Goal: Check status: Check status

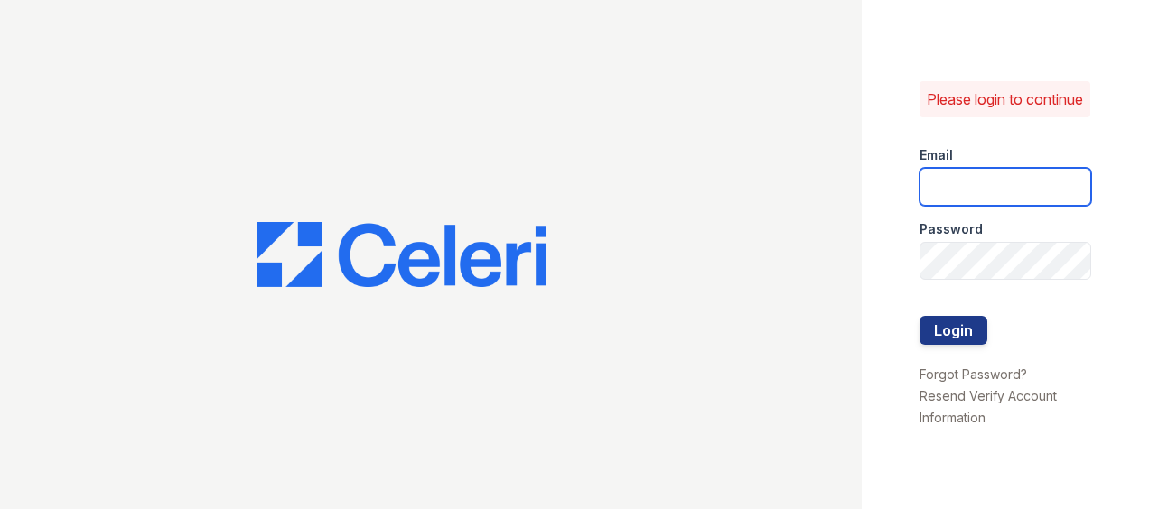
click at [987, 184] on input "email" at bounding box center [1006, 187] width 172 height 38
type input "ArriveMinnetonka@trinity-PM.com"
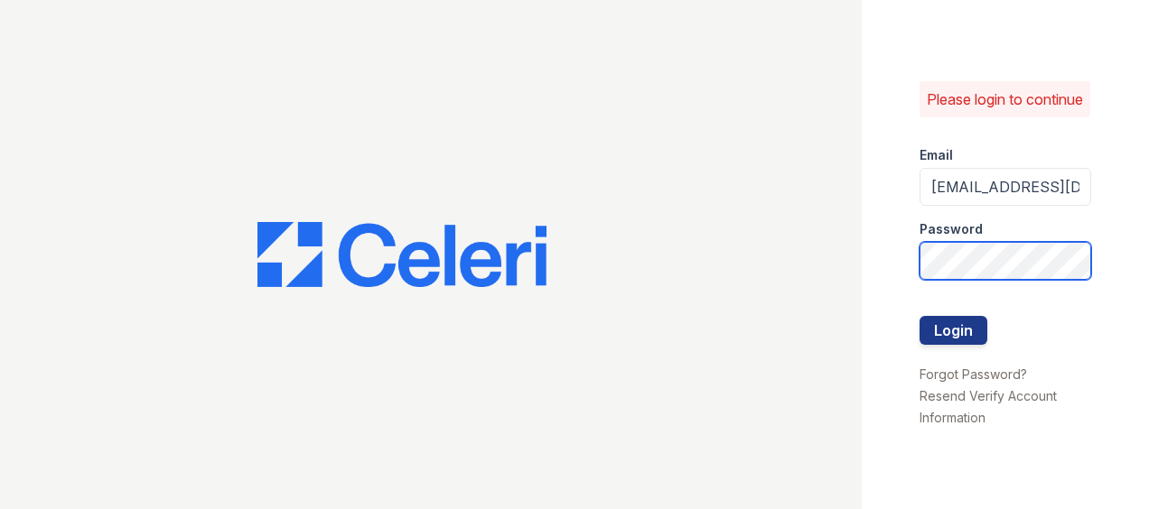
click at [914, 280] on div "Please login to continue Email ArriveMinnetonka@trinity-PM.com Password Login F…" at bounding box center [1005, 254] width 287 height 509
click at [982, 332] on button "Login" at bounding box center [954, 330] width 68 height 29
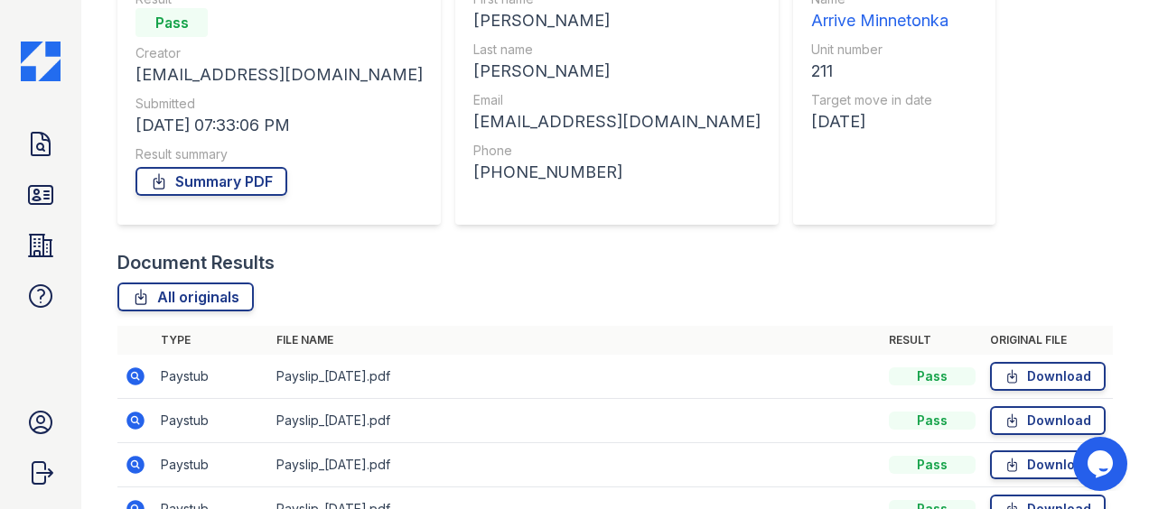
scroll to position [452, 0]
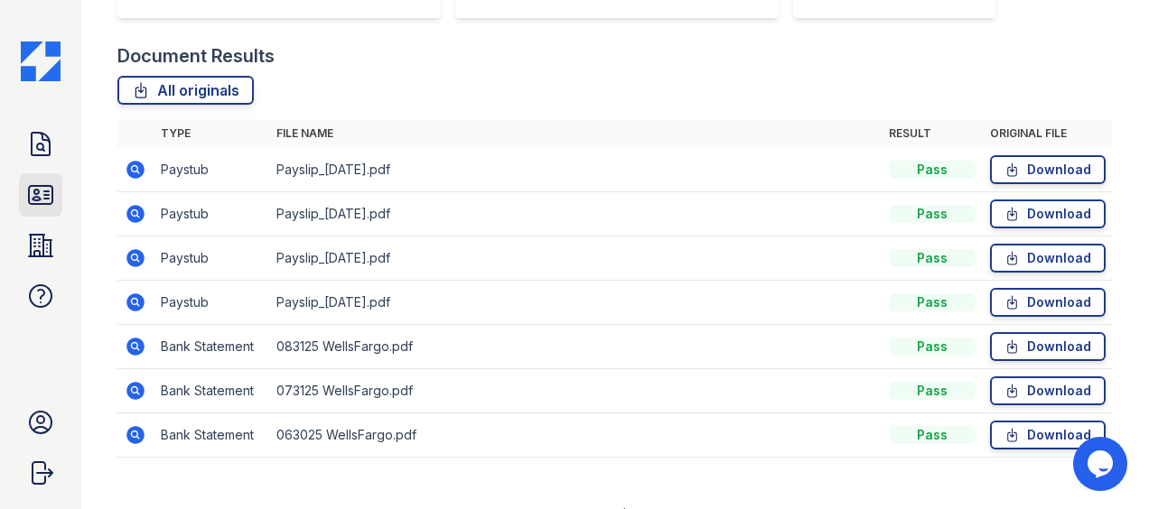
click at [20, 205] on link "ID Verifications" at bounding box center [40, 194] width 43 height 43
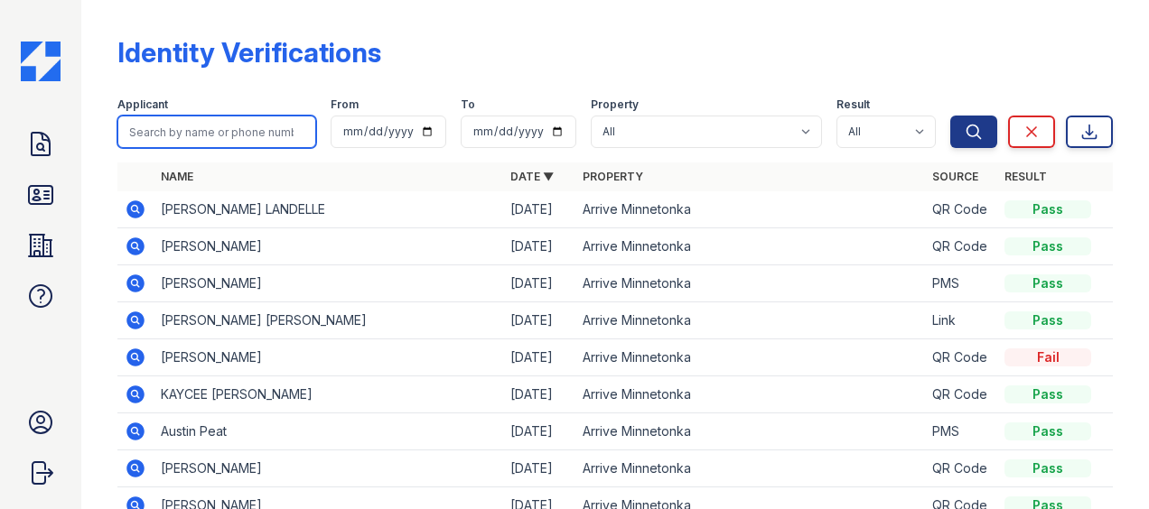
click at [233, 131] on input "search" at bounding box center [216, 132] width 199 height 33
type input "[PERSON_NAME]"
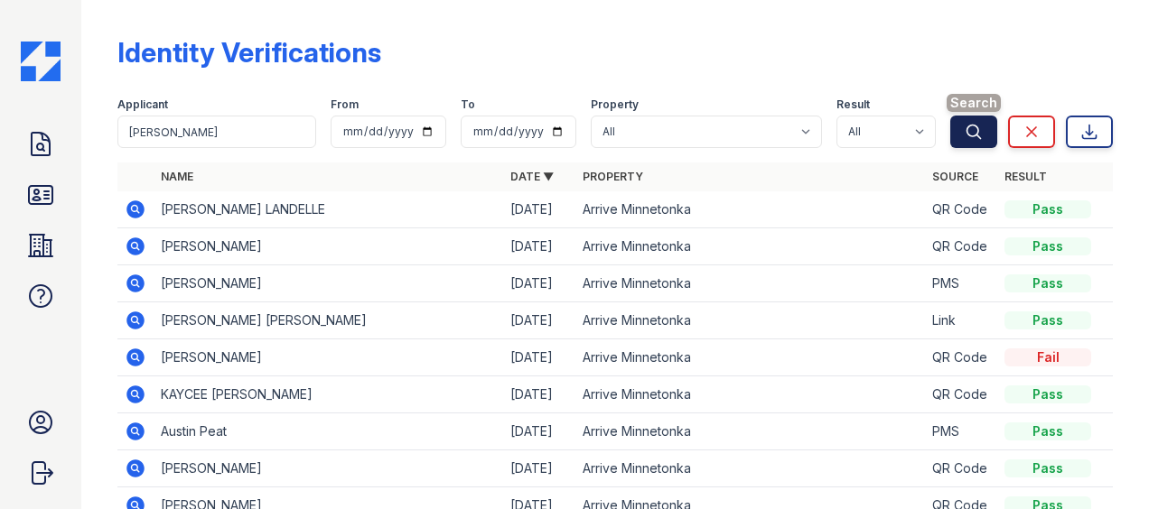
click at [965, 127] on icon "submit" at bounding box center [974, 132] width 18 height 18
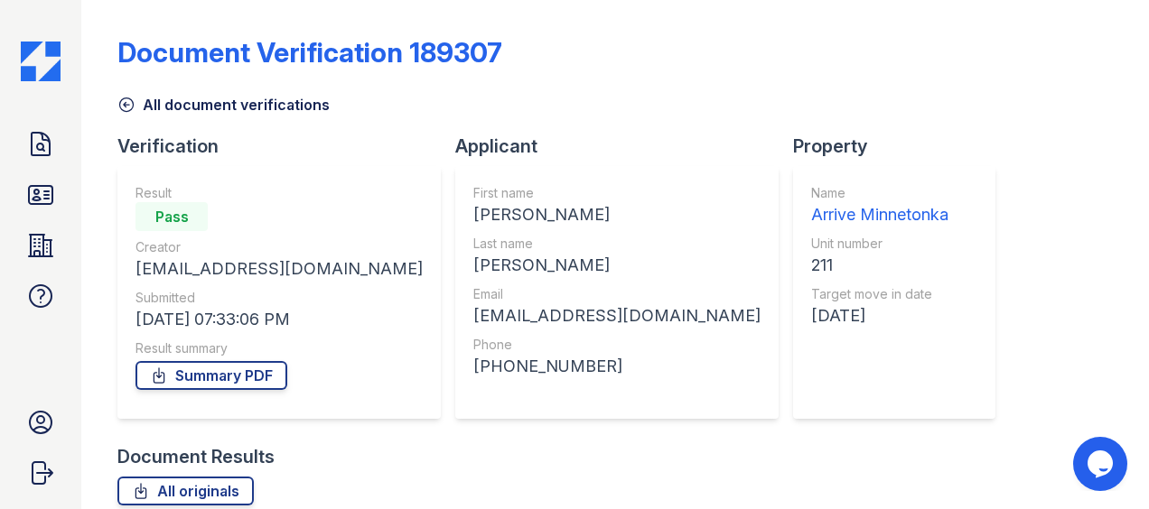
drag, startPoint x: 51, startPoint y: 164, endPoint x: 64, endPoint y: 162, distance: 13.7
click at [51, 164] on link "Doc Verifications" at bounding box center [40, 144] width 43 height 43
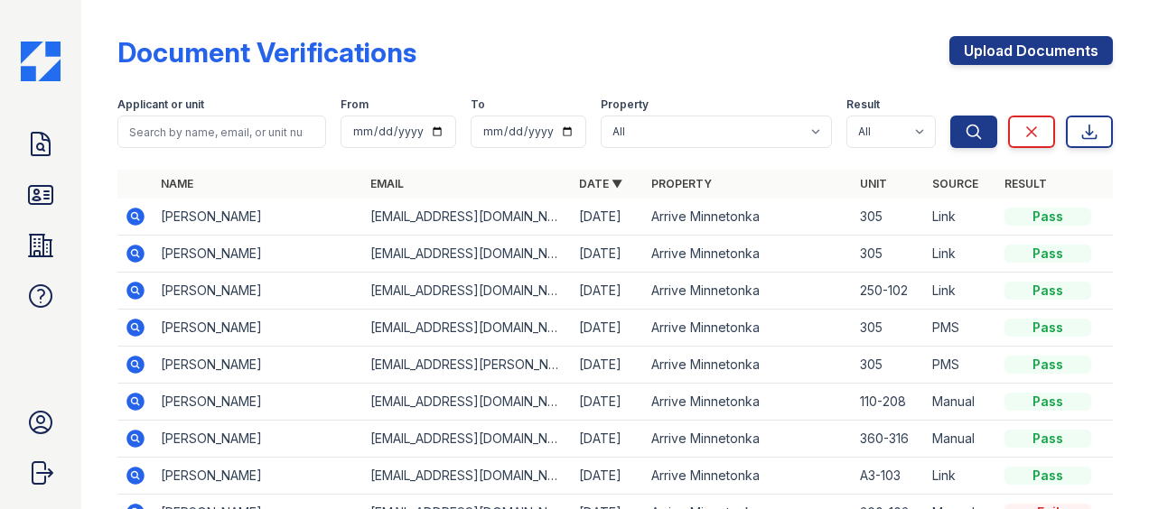
click at [131, 292] on icon at bounding box center [135, 291] width 18 height 18
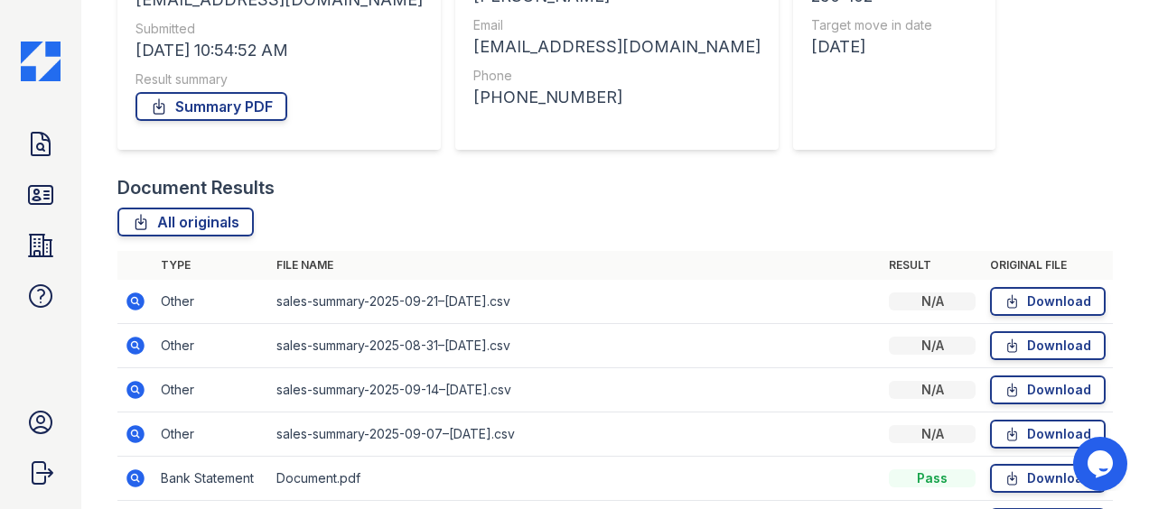
scroll to position [426, 0]
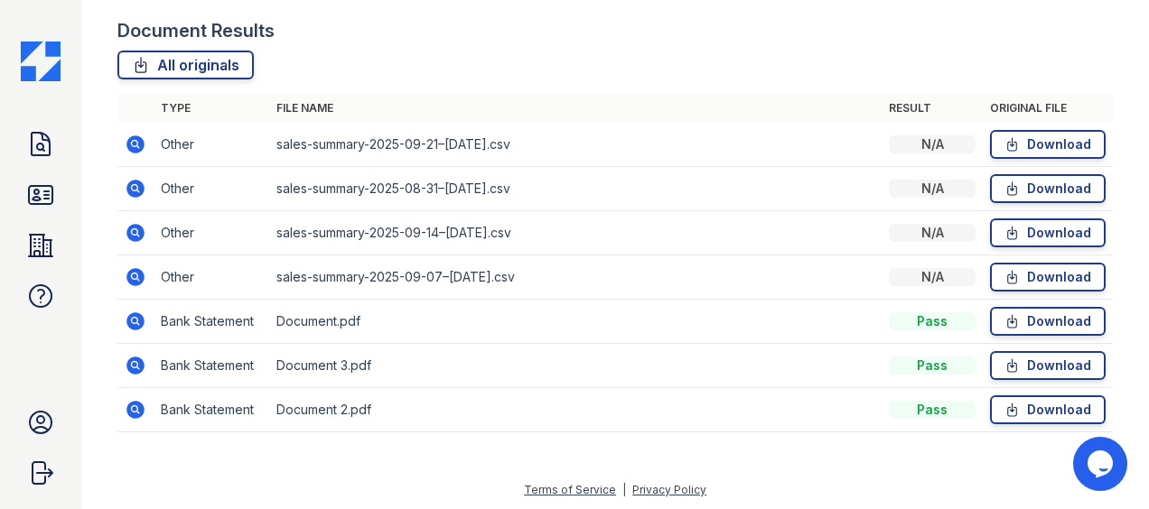
click at [141, 317] on icon at bounding box center [135, 322] width 18 height 18
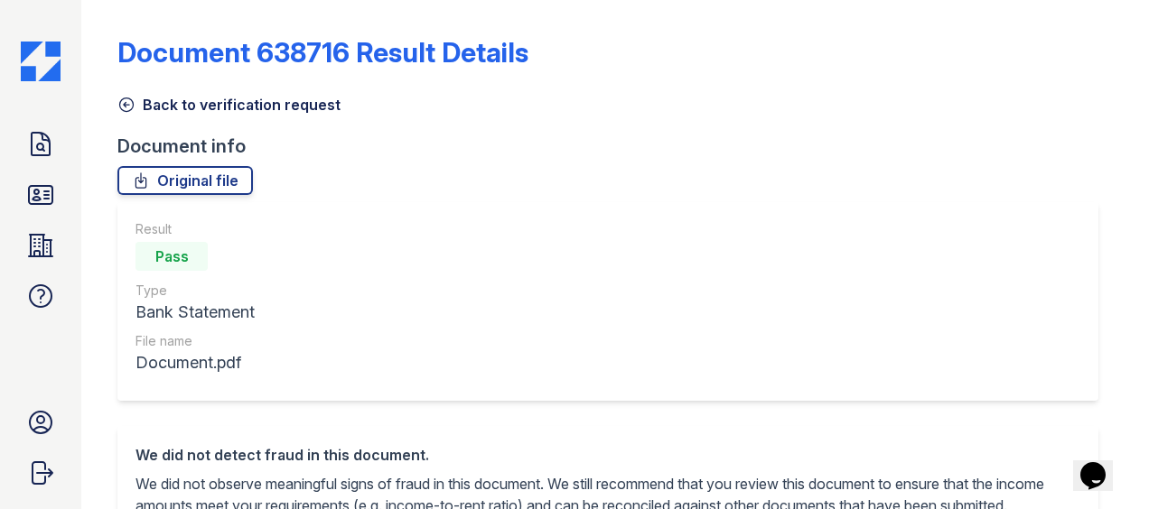
click at [137, 101] on link "Back to verification request" at bounding box center [228, 105] width 223 height 22
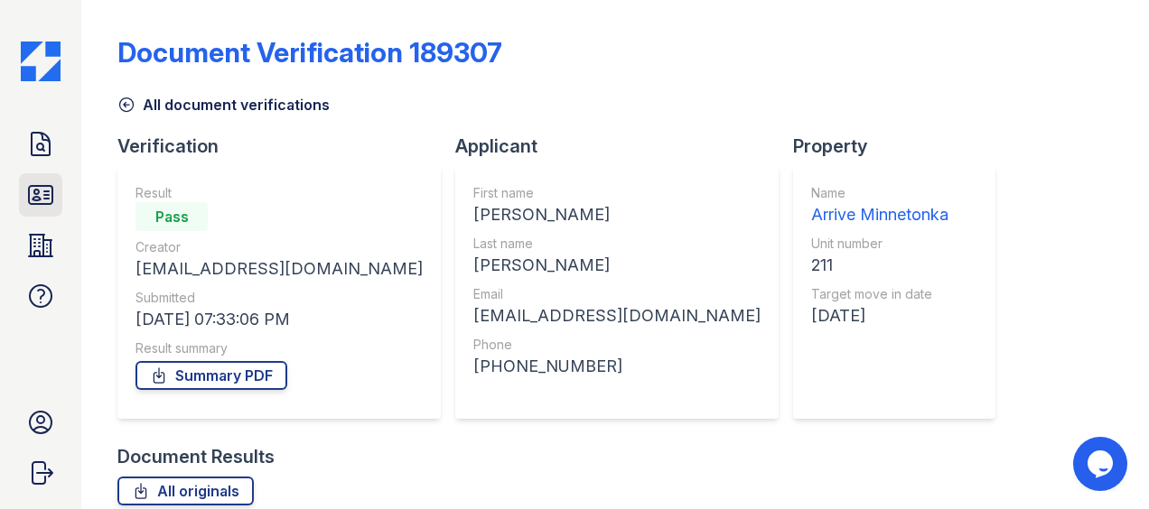
click at [36, 186] on icon at bounding box center [40, 195] width 23 height 18
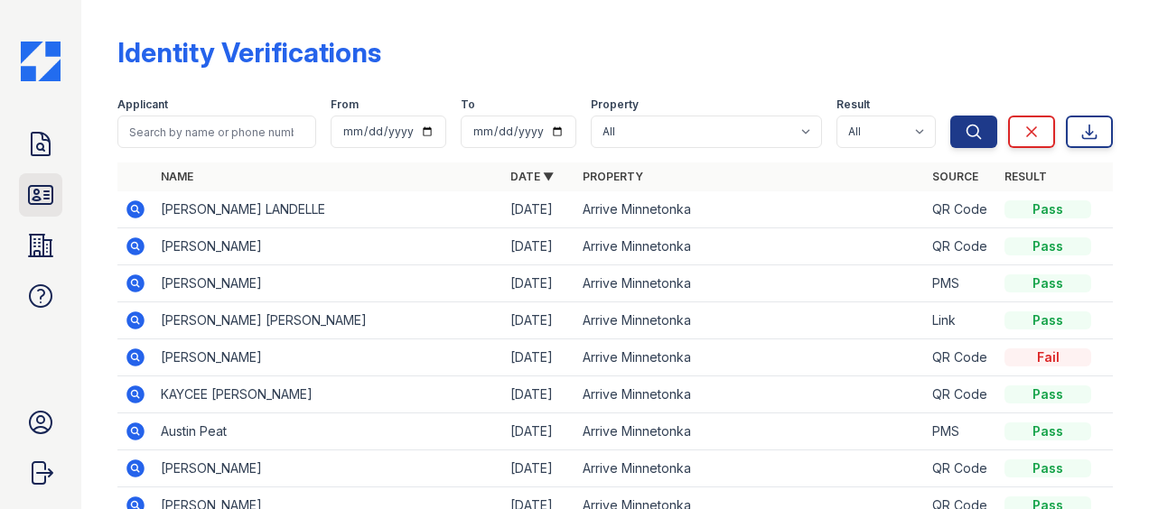
click at [51, 193] on icon at bounding box center [40, 195] width 29 height 29
click at [36, 157] on icon at bounding box center [40, 144] width 29 height 29
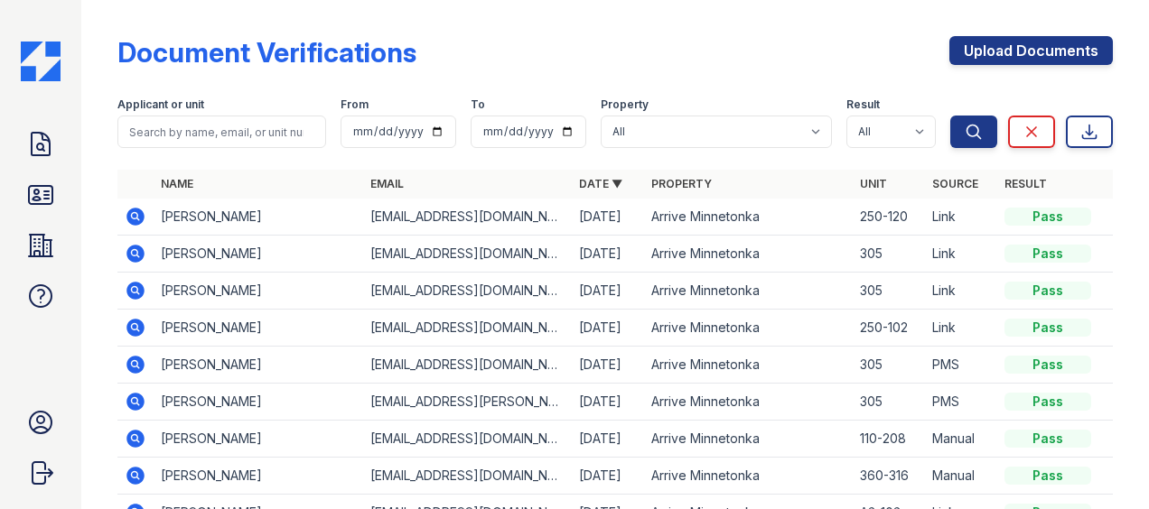
click at [134, 210] on icon at bounding box center [135, 217] width 18 height 18
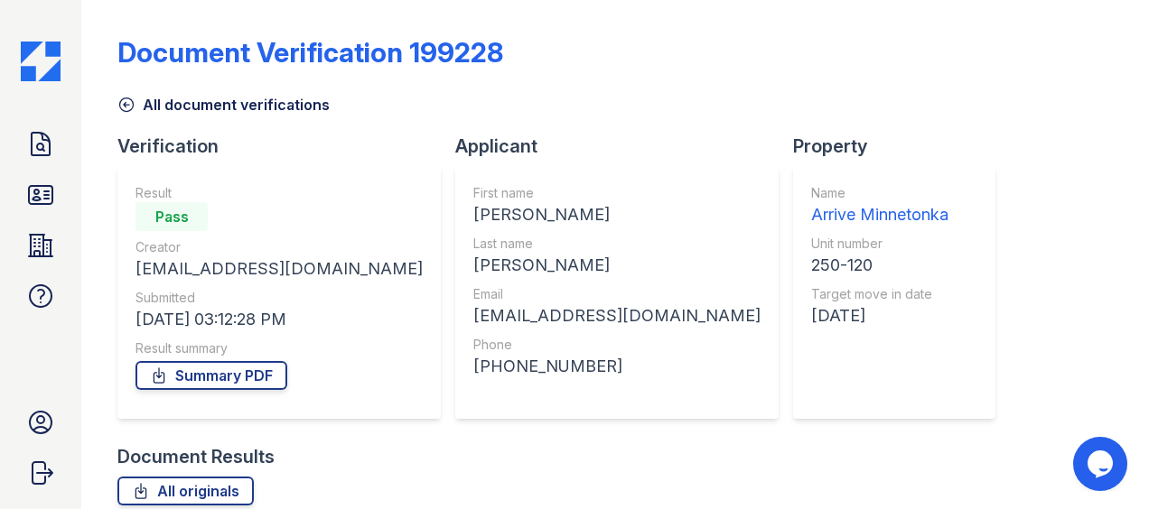
scroll to position [251, 0]
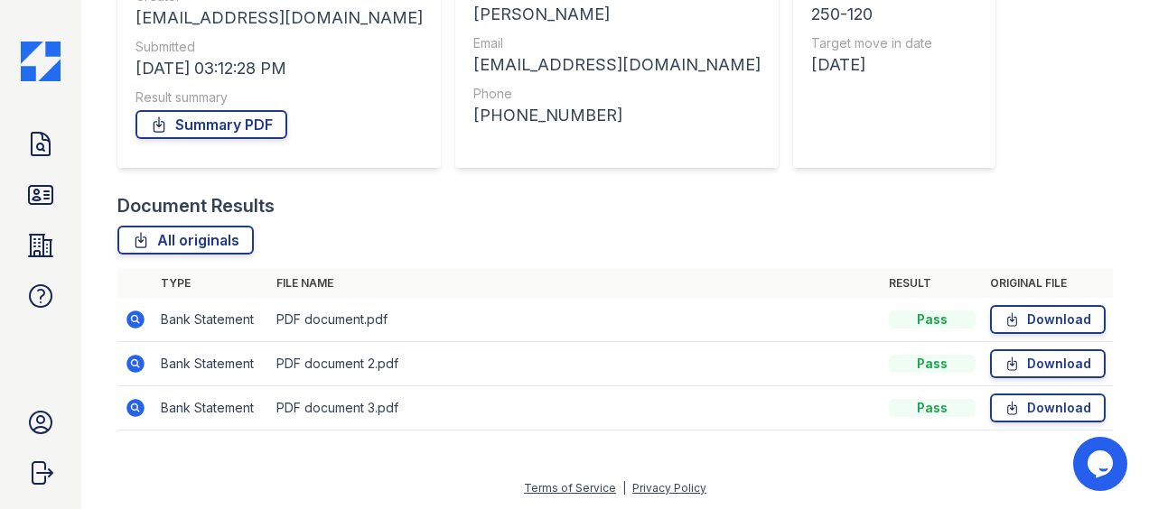
click at [136, 317] on icon at bounding box center [134, 318] width 5 height 5
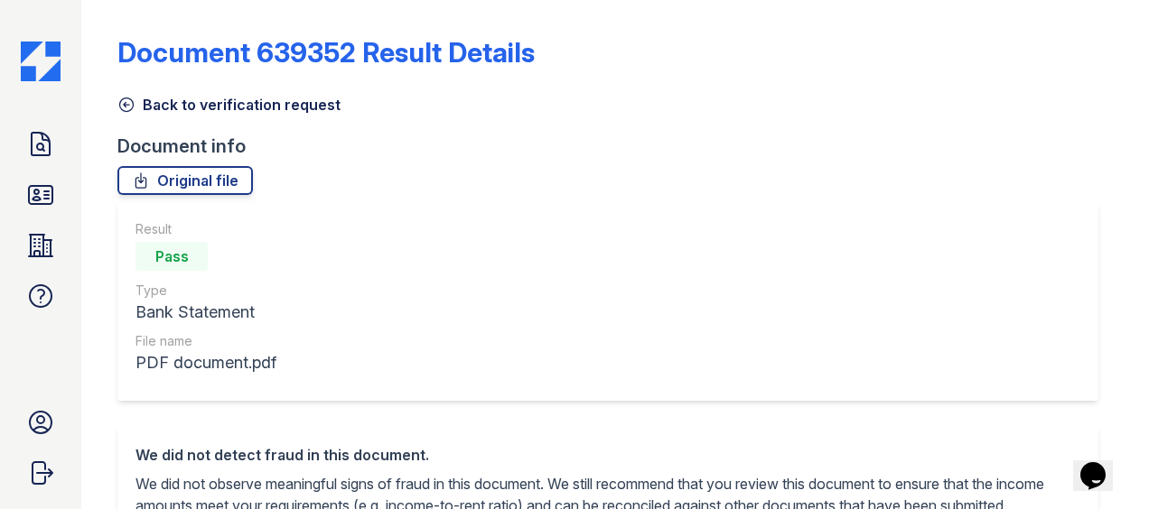
click at [131, 101] on icon at bounding box center [126, 105] width 18 height 18
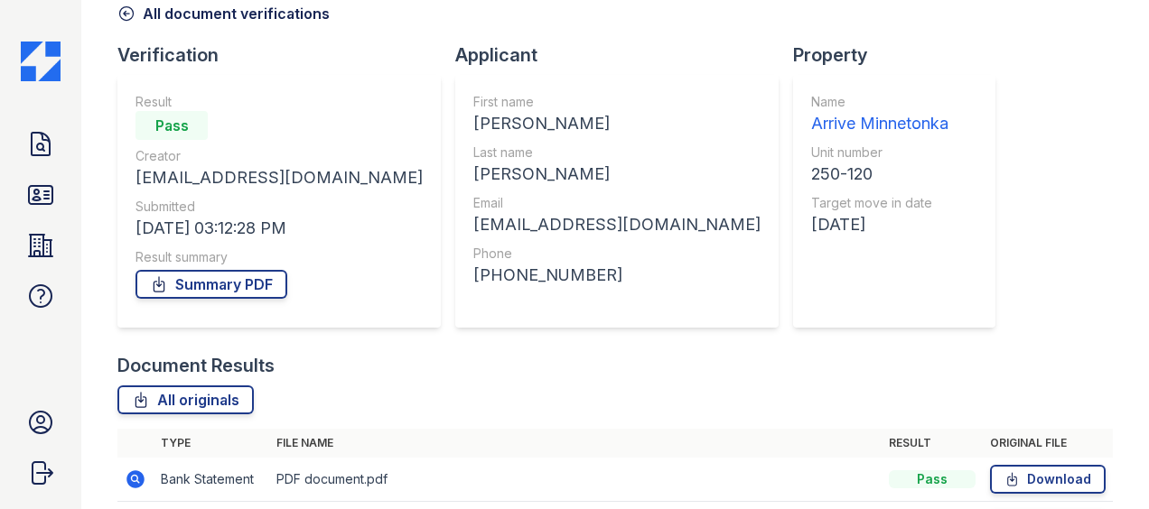
scroll to position [251, 0]
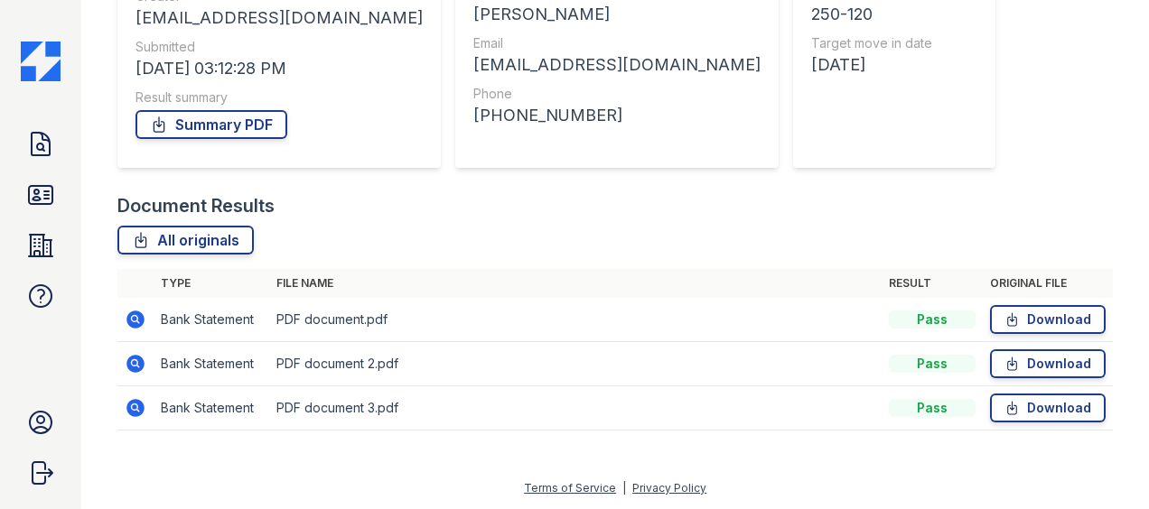
click at [132, 363] on icon at bounding box center [136, 364] width 22 height 22
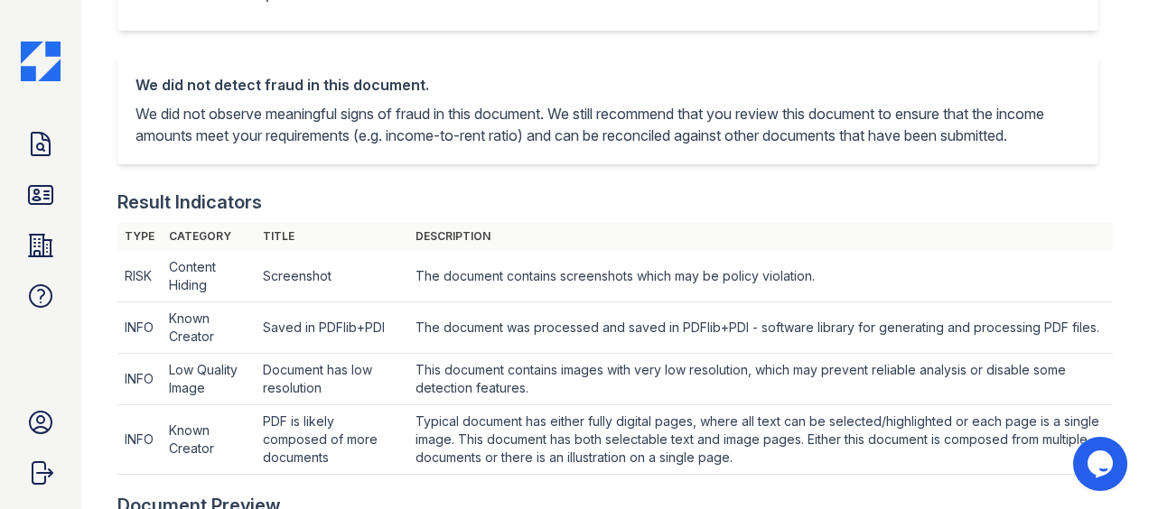
scroll to position [90, 0]
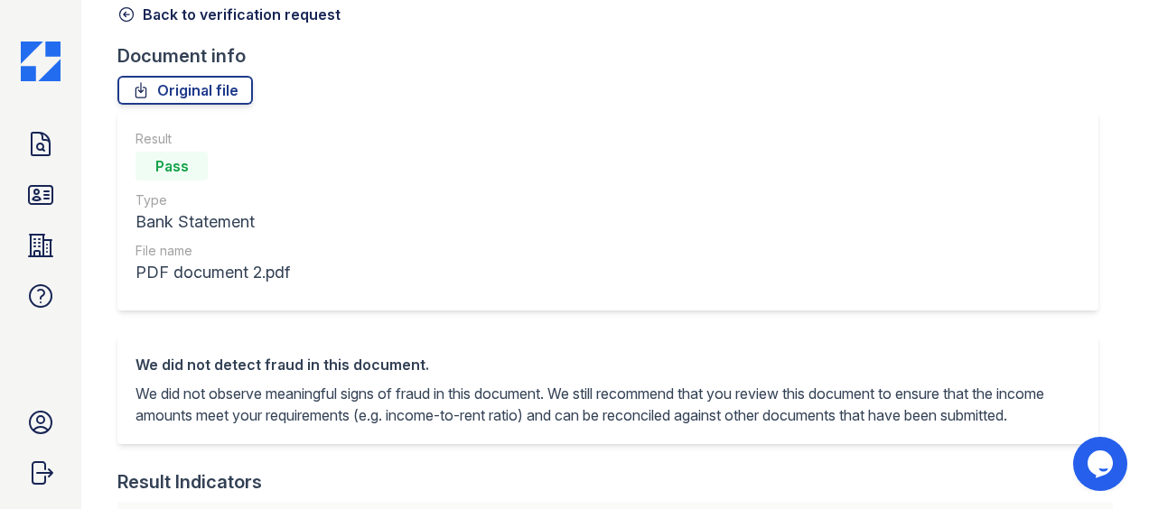
drag, startPoint x: 131, startPoint y: 17, endPoint x: 131, endPoint y: 29, distance: 11.7
click at [131, 17] on icon at bounding box center [126, 14] width 18 height 18
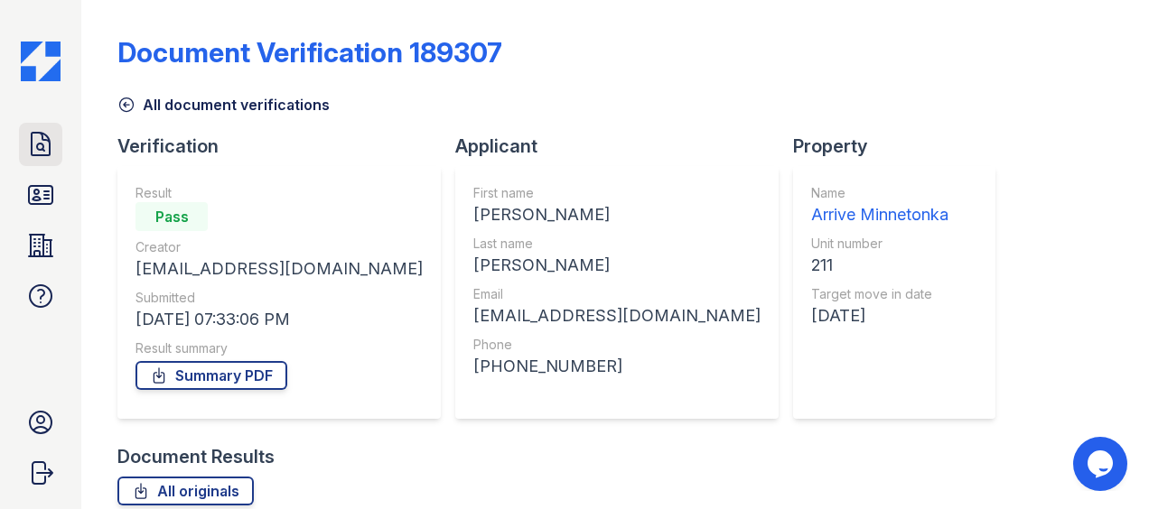
click at [47, 129] on link "Doc Verifications" at bounding box center [40, 144] width 43 height 43
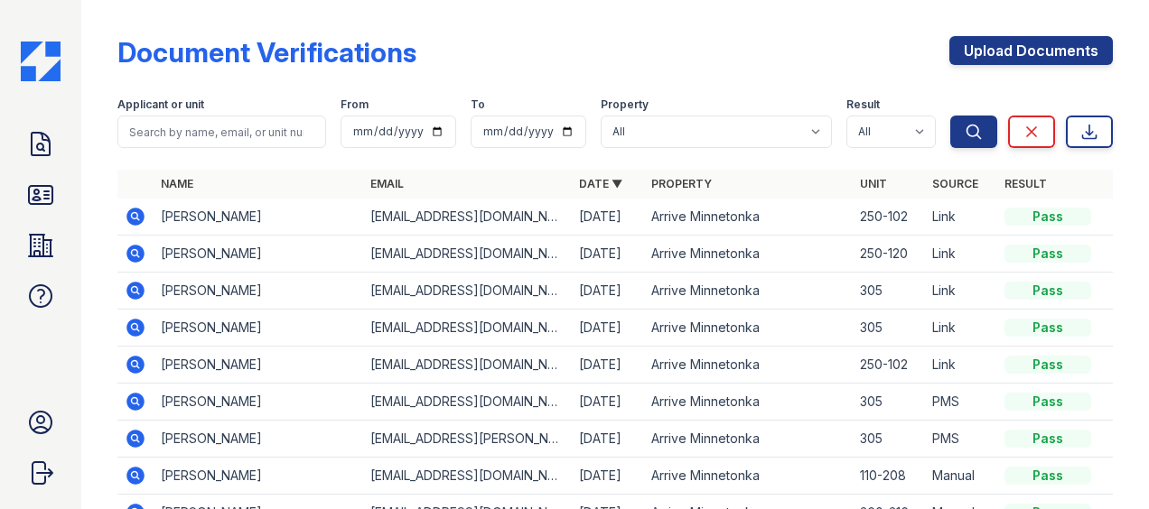
click at [141, 211] on icon at bounding box center [135, 217] width 18 height 18
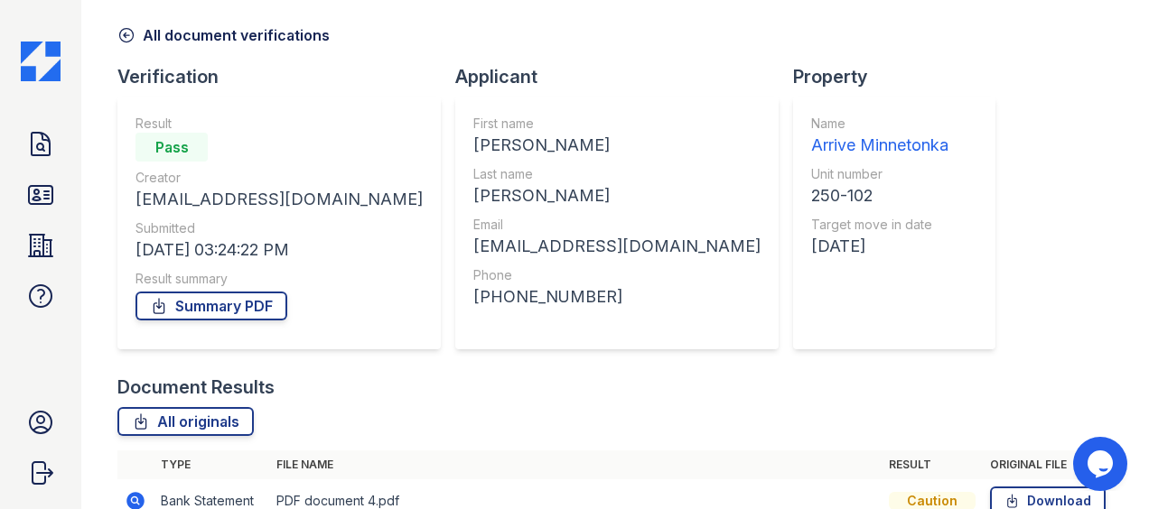
scroll to position [251, 0]
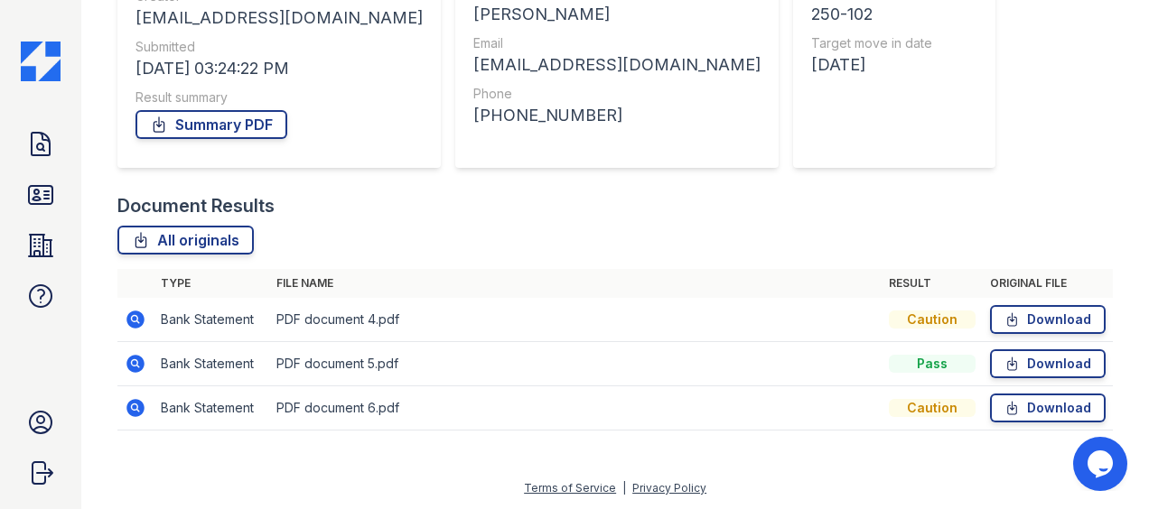
click at [131, 320] on icon at bounding box center [136, 320] width 22 height 22
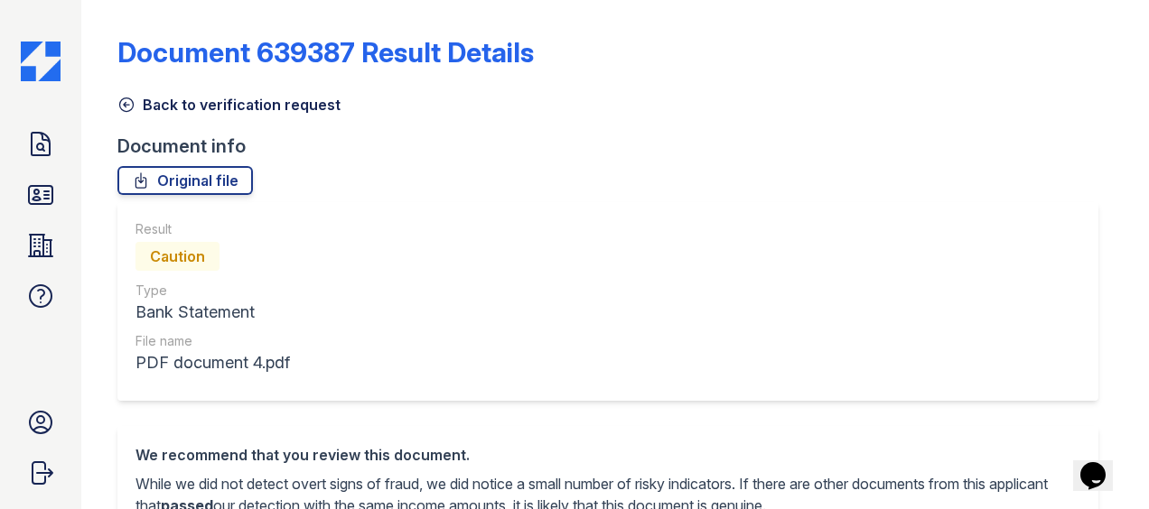
click at [126, 108] on icon at bounding box center [126, 105] width 18 height 18
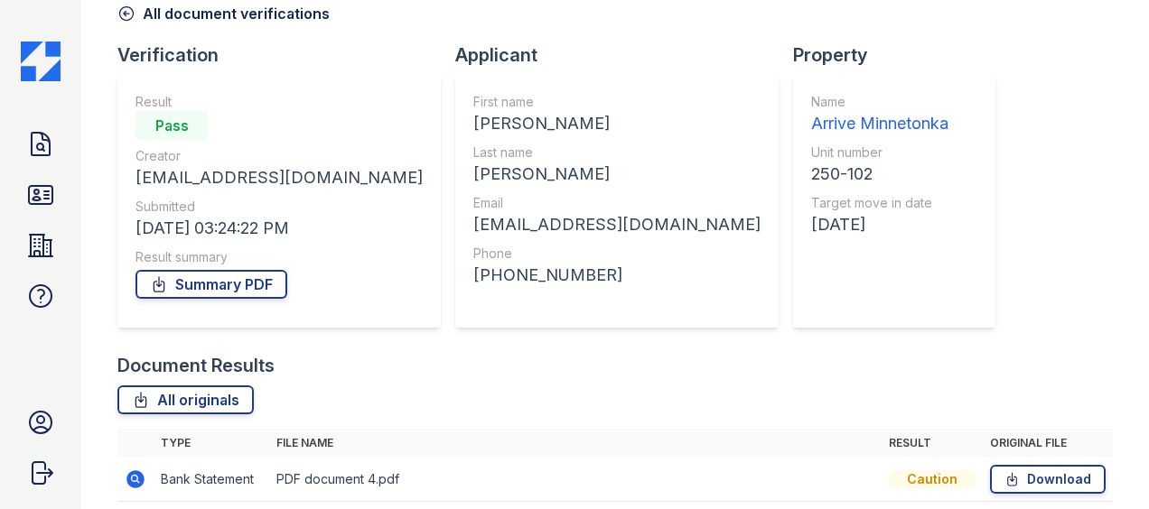
scroll to position [251, 0]
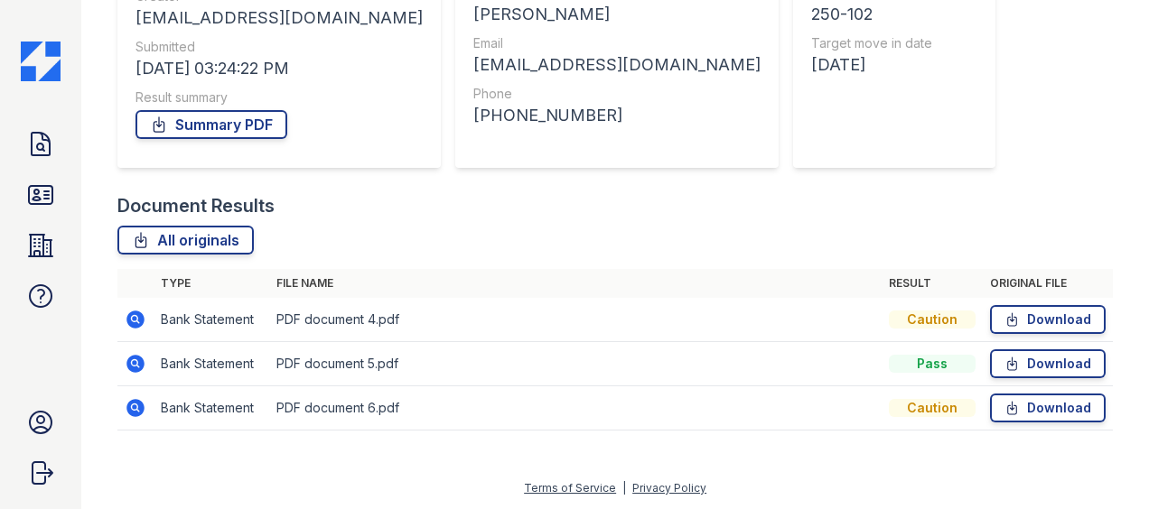
click at [134, 322] on icon at bounding box center [135, 320] width 18 height 18
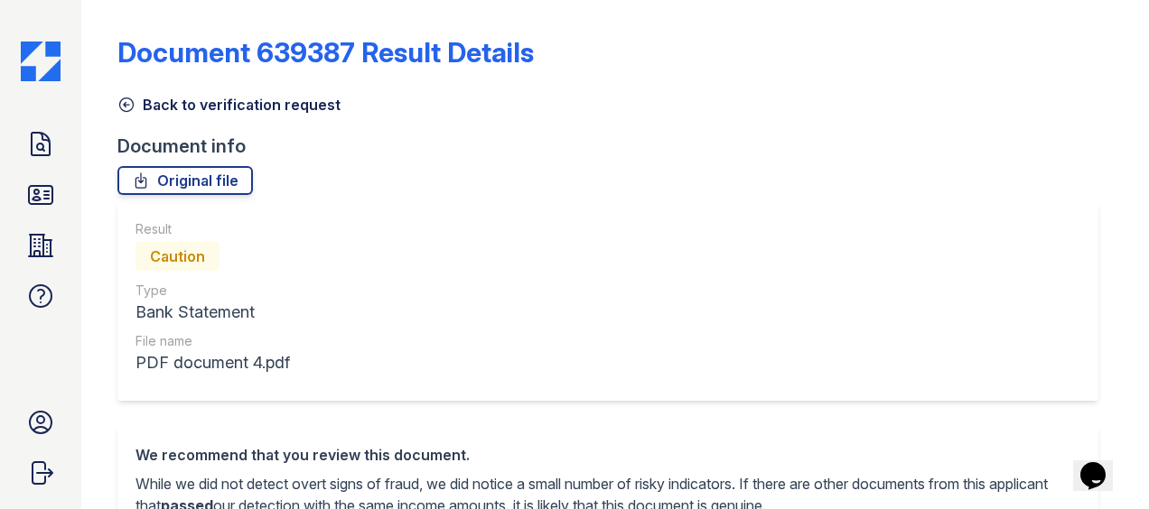
click at [136, 103] on link "Back to verification request" at bounding box center [228, 105] width 223 height 22
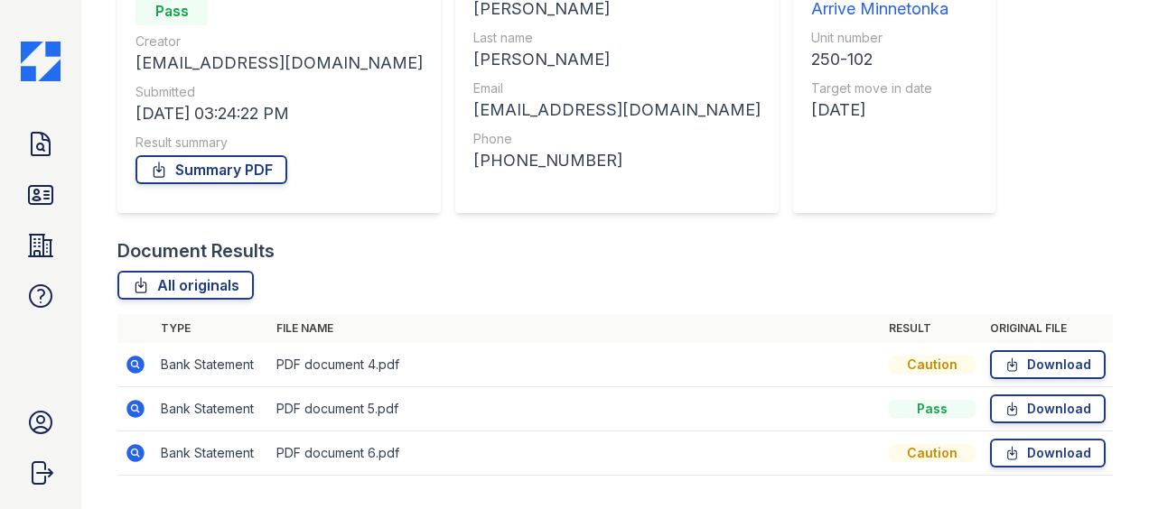
scroll to position [251, 0]
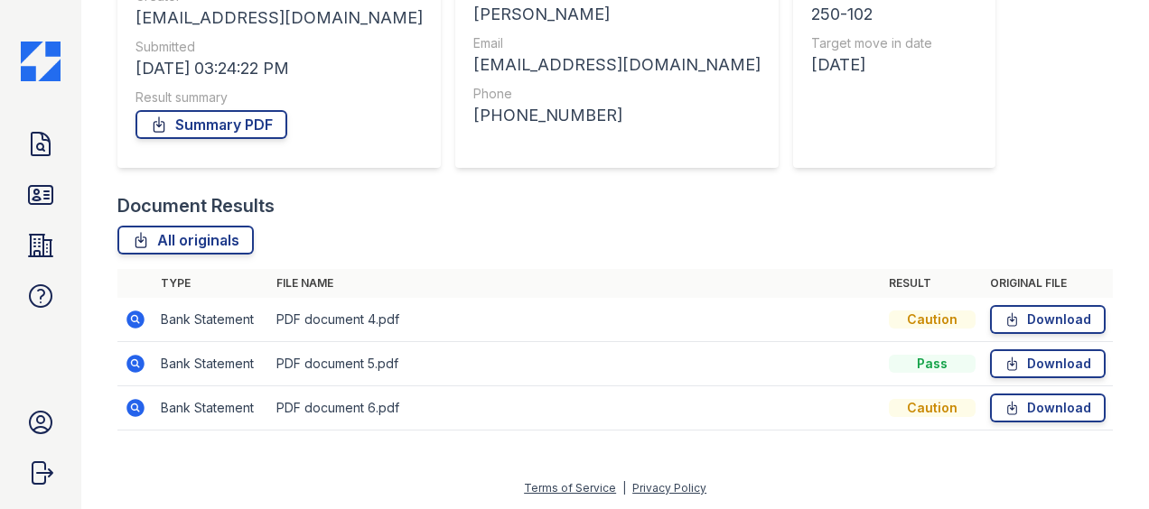
click at [128, 357] on icon at bounding box center [136, 364] width 22 height 22
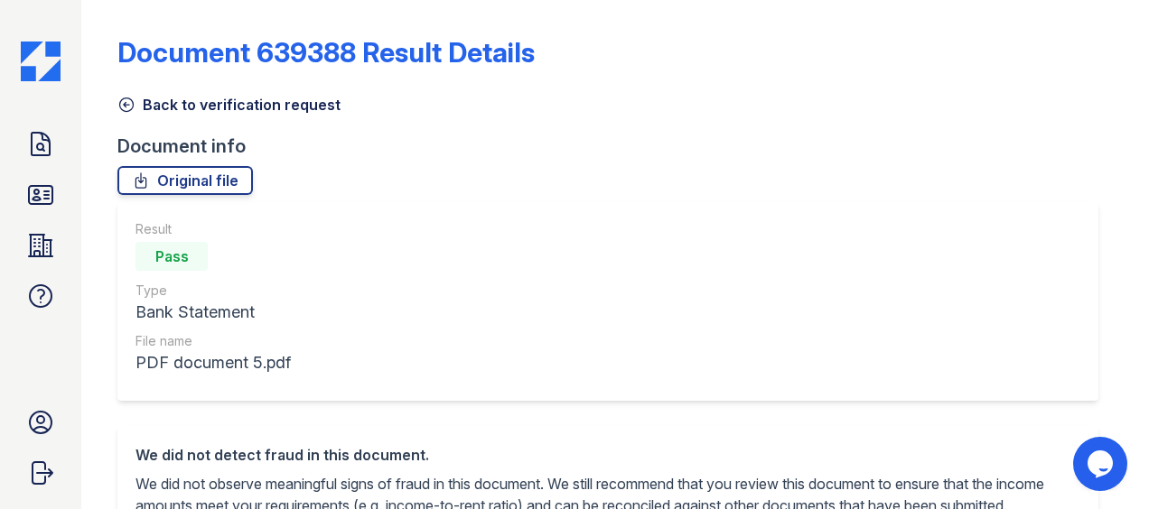
click at [121, 103] on icon at bounding box center [126, 105] width 18 height 18
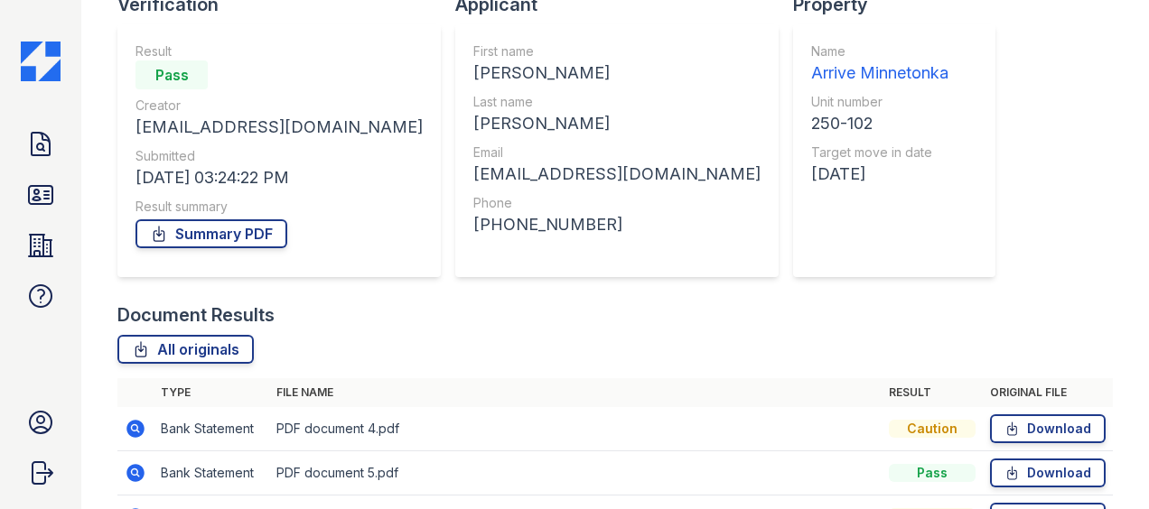
scroll to position [251, 0]
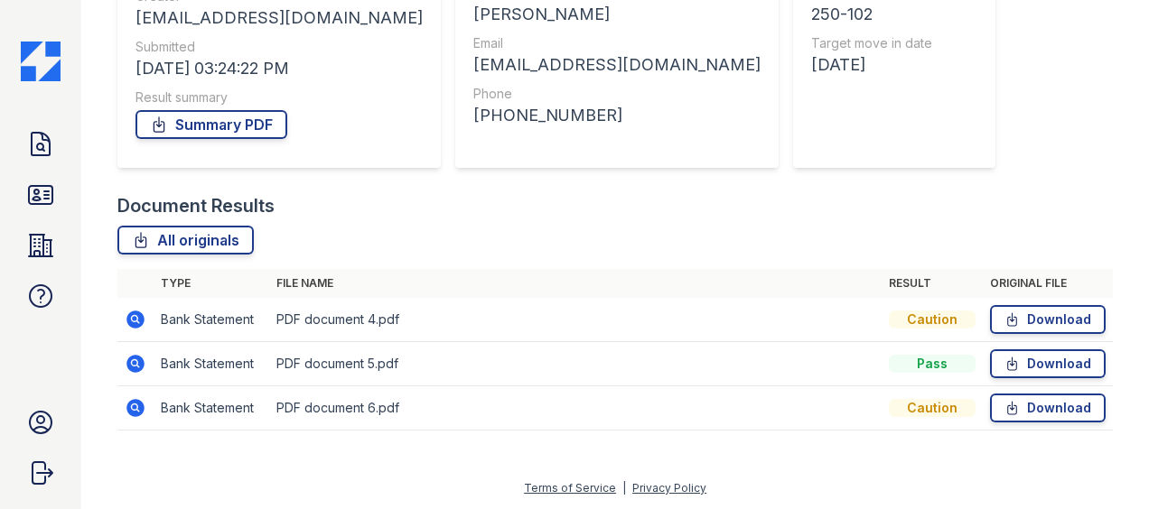
click at [136, 407] on icon at bounding box center [134, 407] width 5 height 5
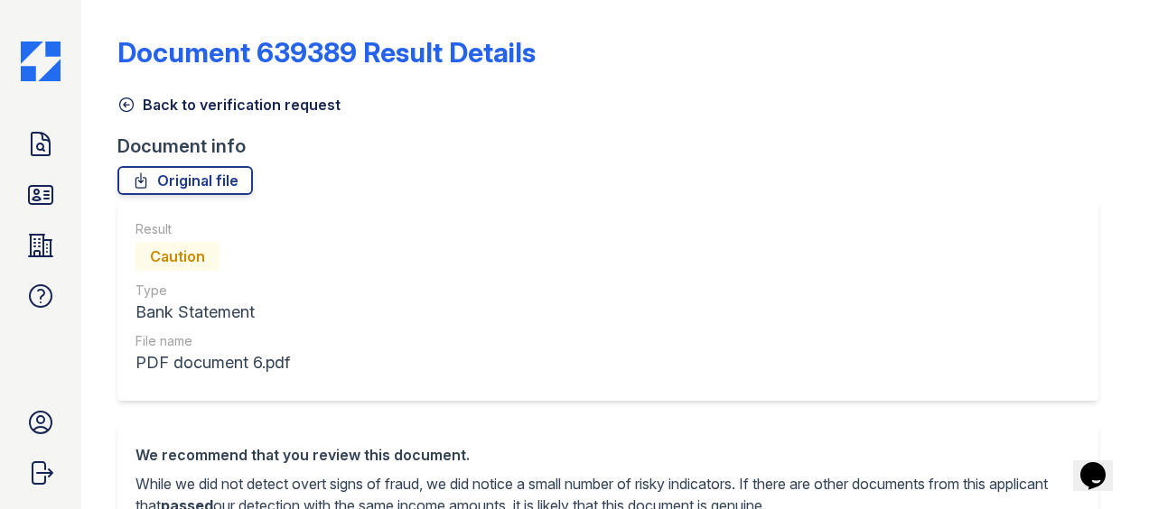
click at [135, 103] on icon at bounding box center [126, 105] width 18 height 18
click at [124, 101] on icon at bounding box center [126, 105] width 18 height 18
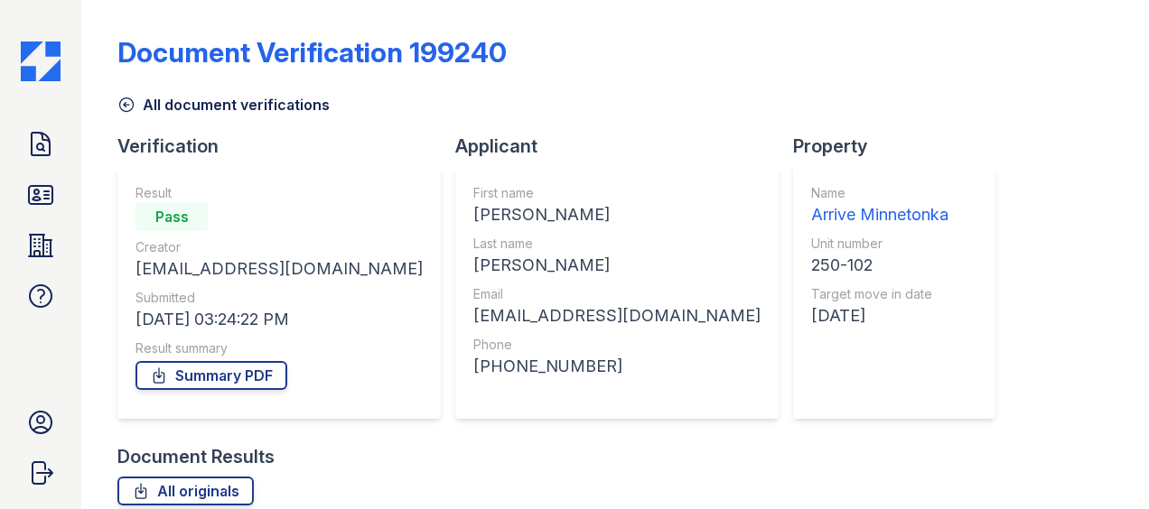
scroll to position [251, 0]
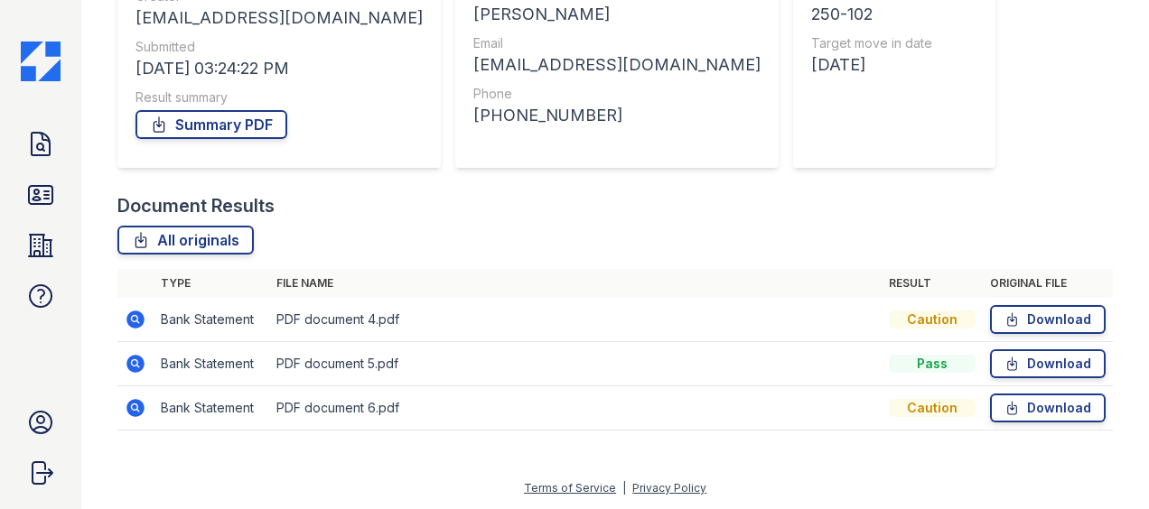
click at [130, 355] on icon at bounding box center [136, 364] width 22 height 22
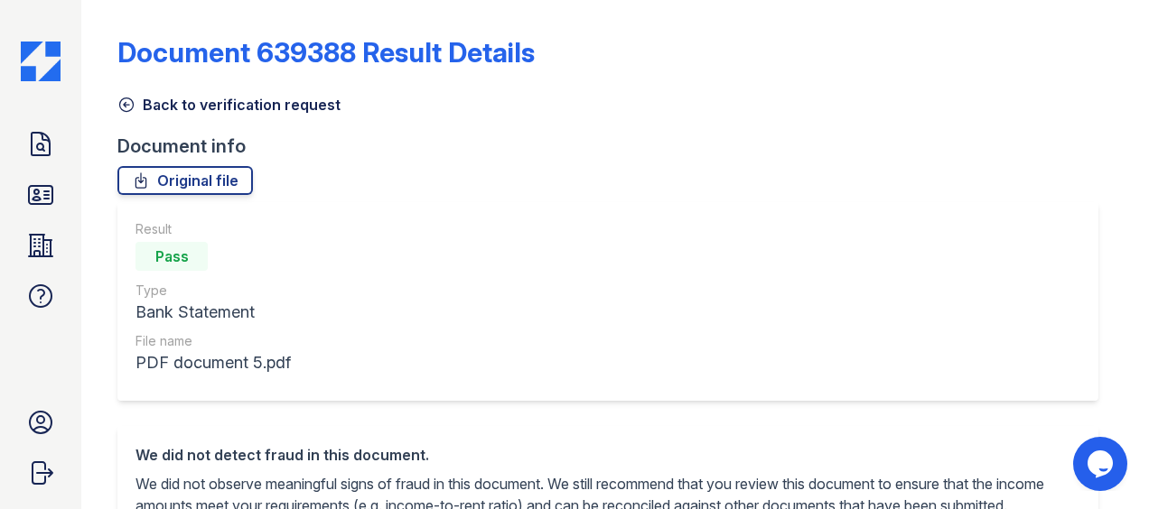
click at [132, 107] on icon at bounding box center [126, 105] width 18 height 18
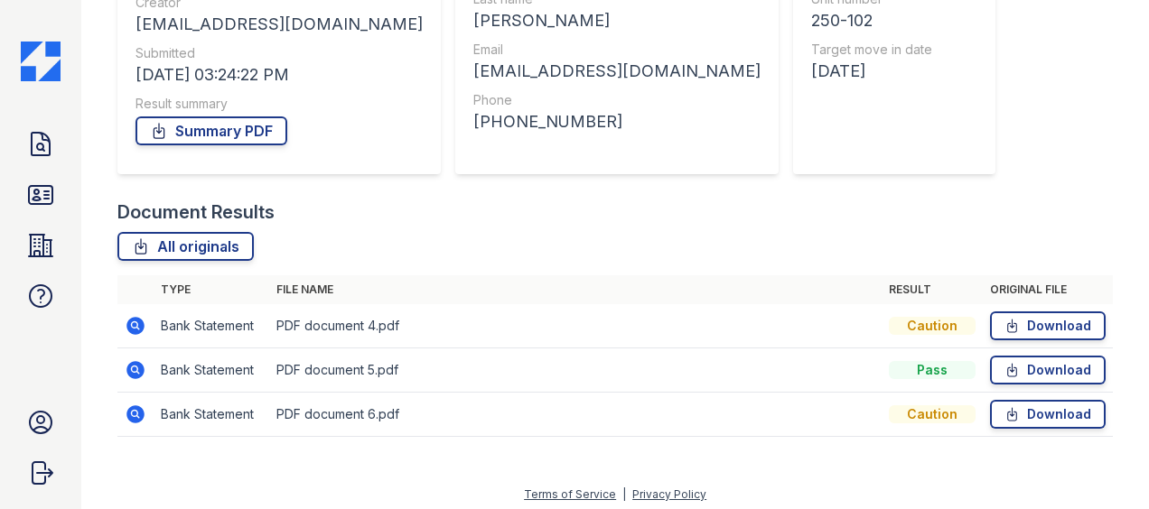
scroll to position [251, 0]
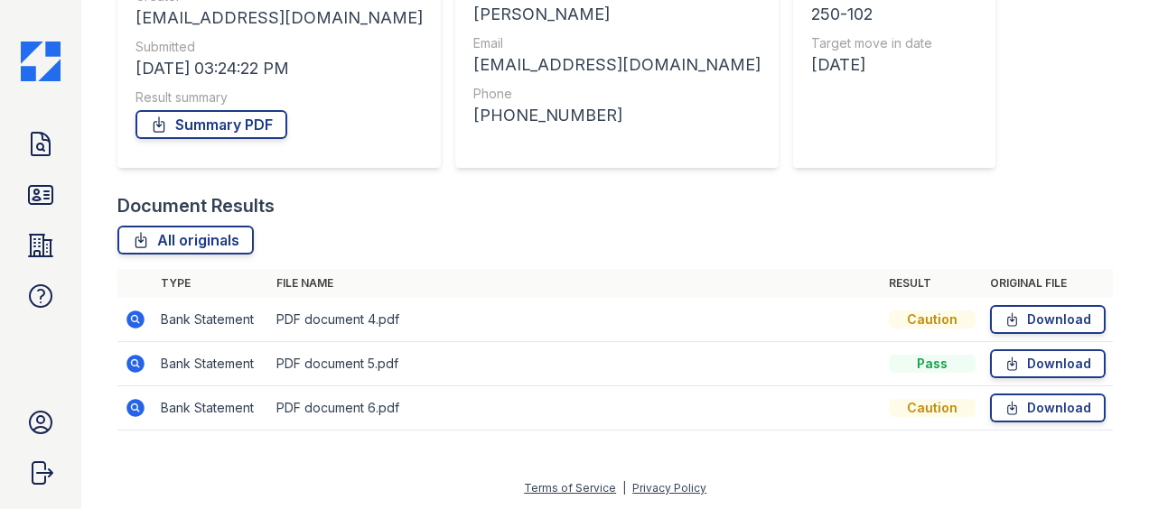
click at [126, 323] on icon at bounding box center [136, 320] width 22 height 22
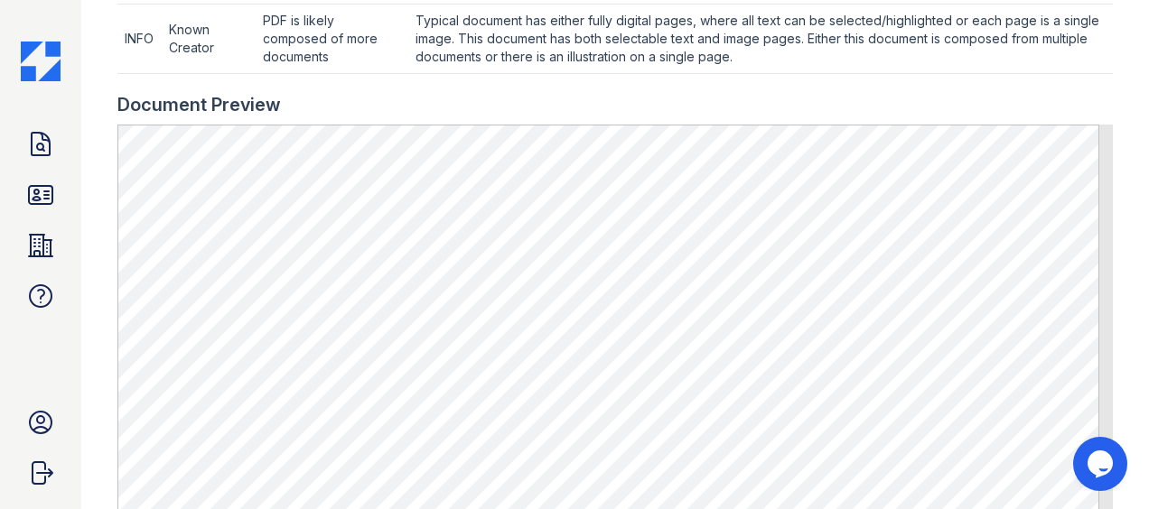
scroll to position [1035, 0]
